Goal: Task Accomplishment & Management: Manage account settings

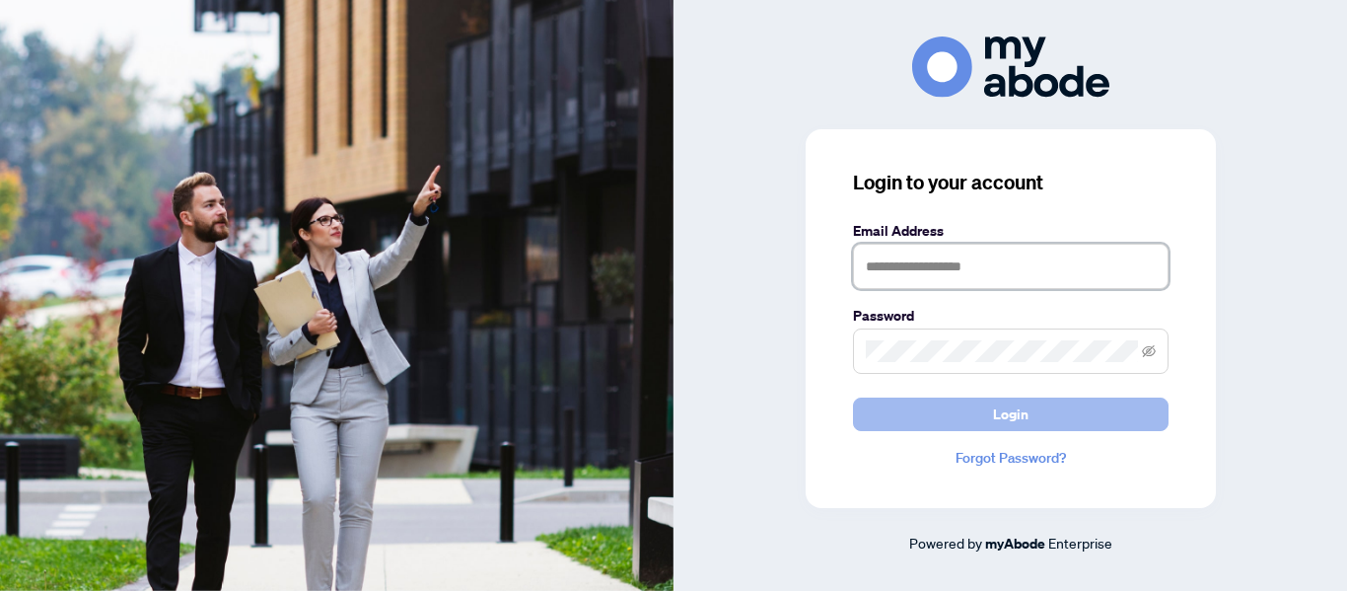
type input "**********"
click at [999, 410] on span "Login" at bounding box center [1011, 414] width 36 height 32
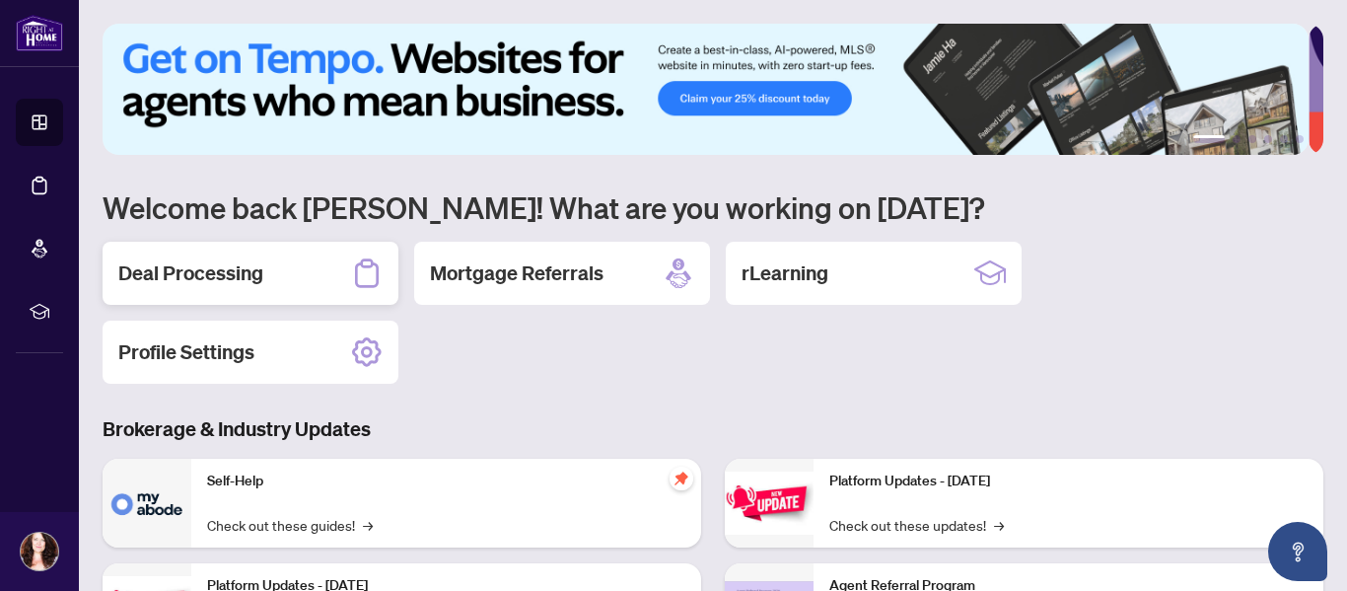
click at [176, 266] on h2 "Deal Processing" at bounding box center [190, 273] width 145 height 28
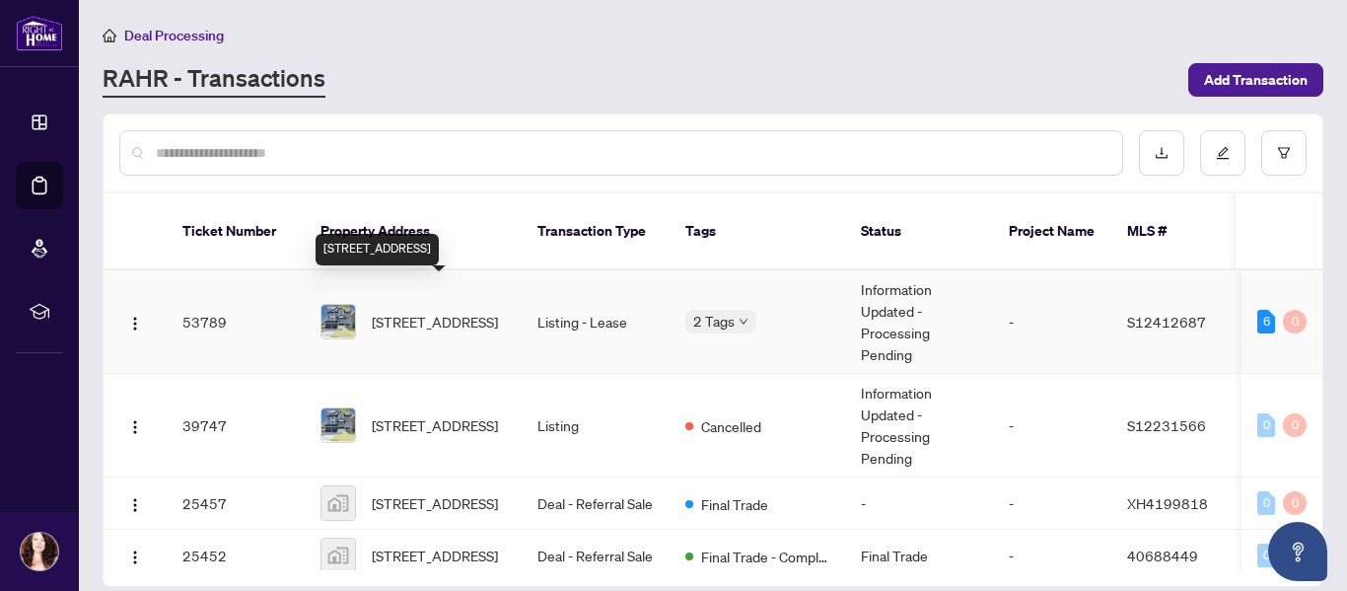
click at [433, 311] on span "[STREET_ADDRESS]" at bounding box center [435, 322] width 126 height 22
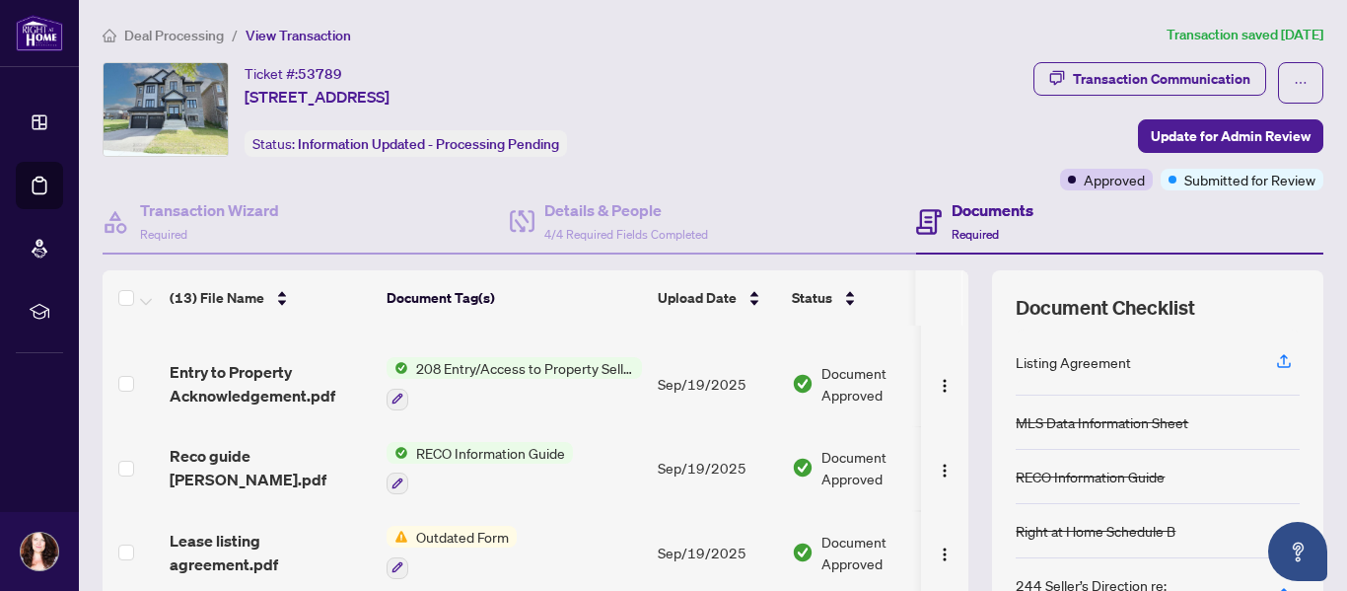
scroll to position [741, 0]
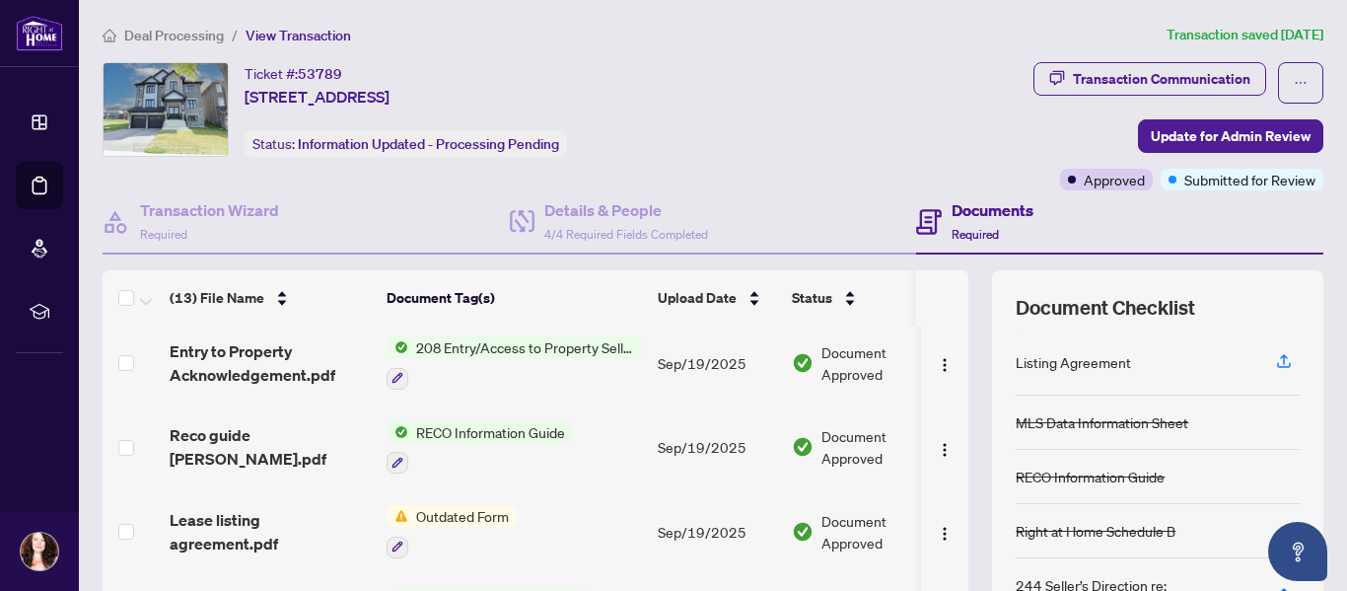
click at [896, 543] on span "Document Approved" at bounding box center [883, 531] width 122 height 43
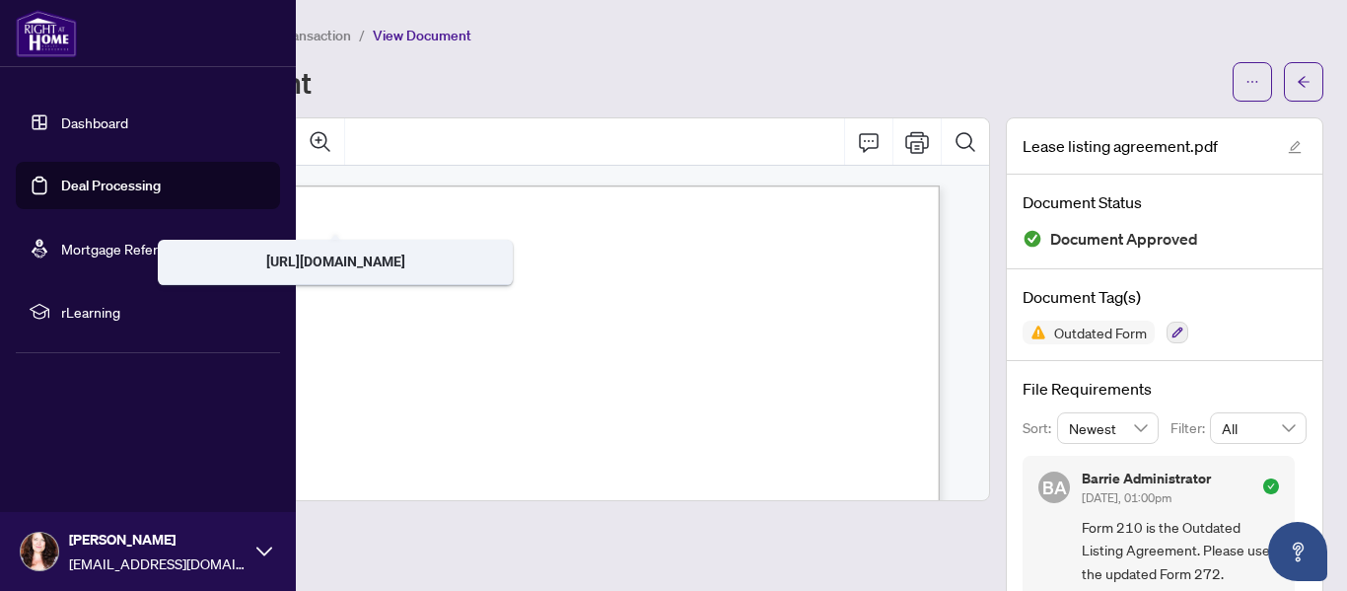
click at [116, 190] on link "Deal Processing" at bounding box center [111, 186] width 100 height 18
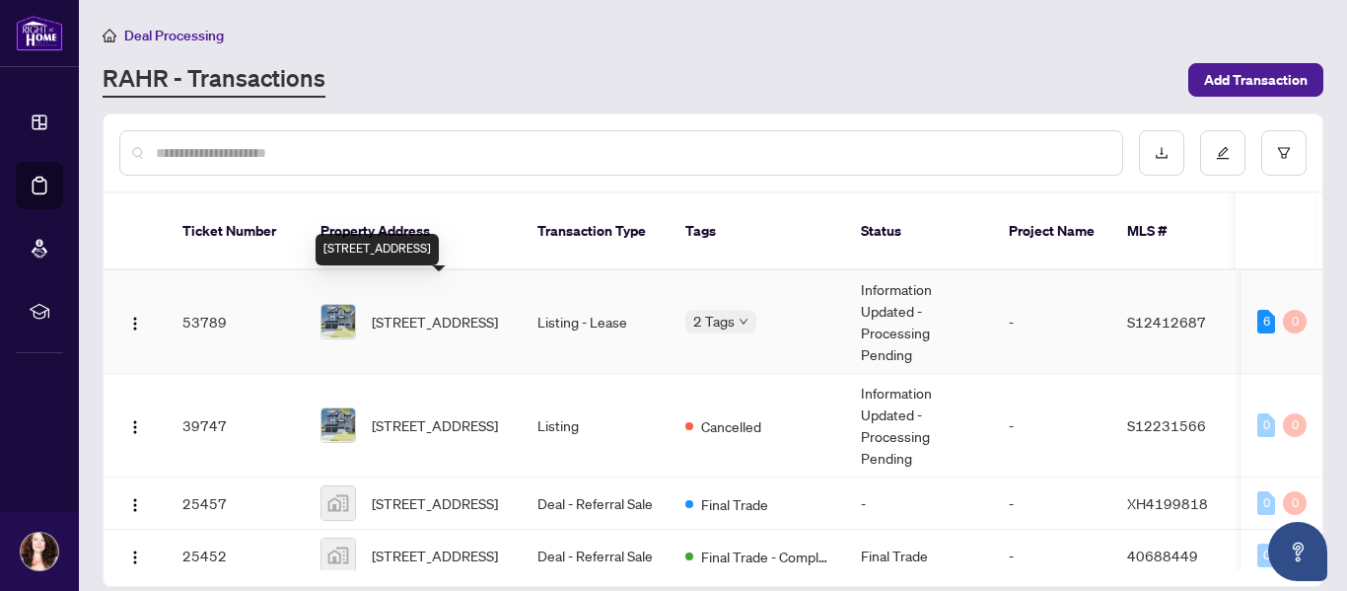
click at [446, 311] on span "[STREET_ADDRESS]" at bounding box center [435, 322] width 126 height 22
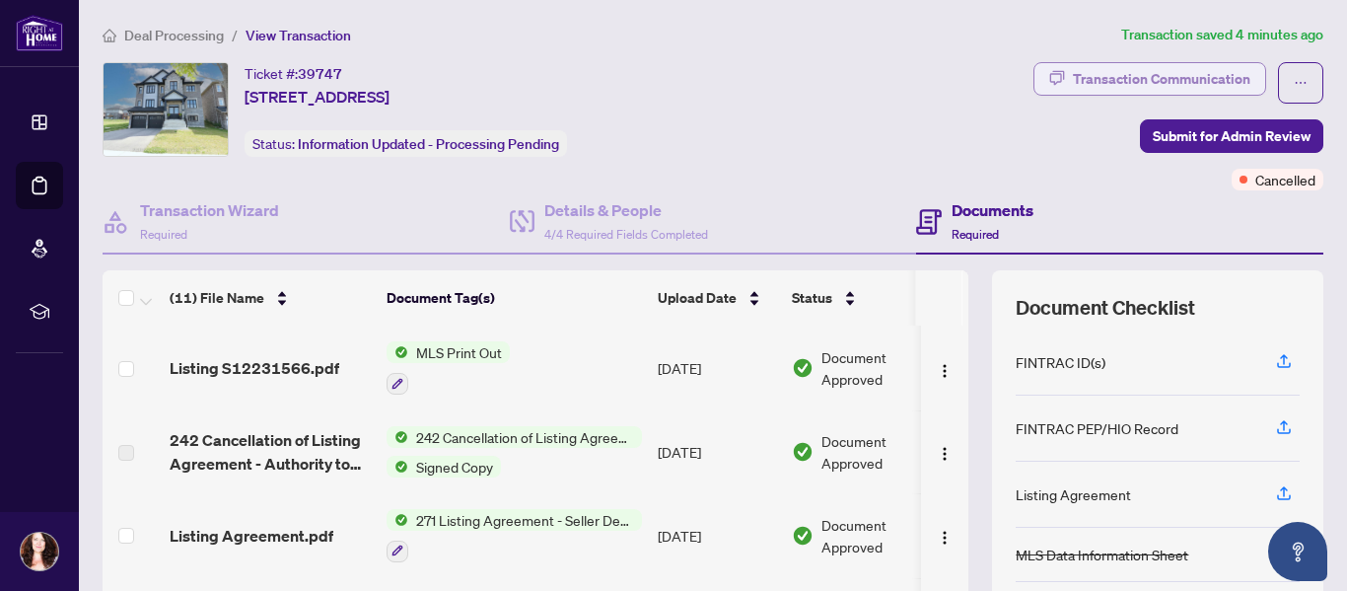
click at [1121, 72] on div "Transaction Communication" at bounding box center [1162, 79] width 178 height 32
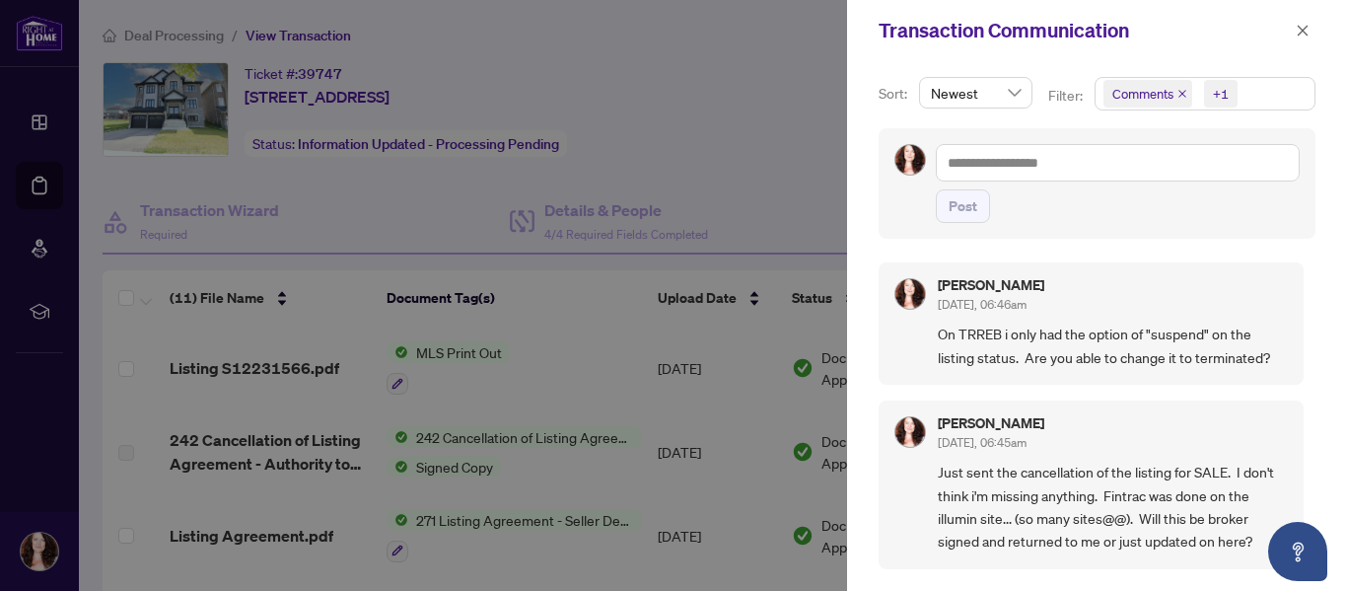
click at [750, 155] on div at bounding box center [673, 295] width 1347 height 591
click at [1300, 31] on icon "close" at bounding box center [1303, 31] width 14 height 14
